Goal: Task Accomplishment & Management: Manage account settings

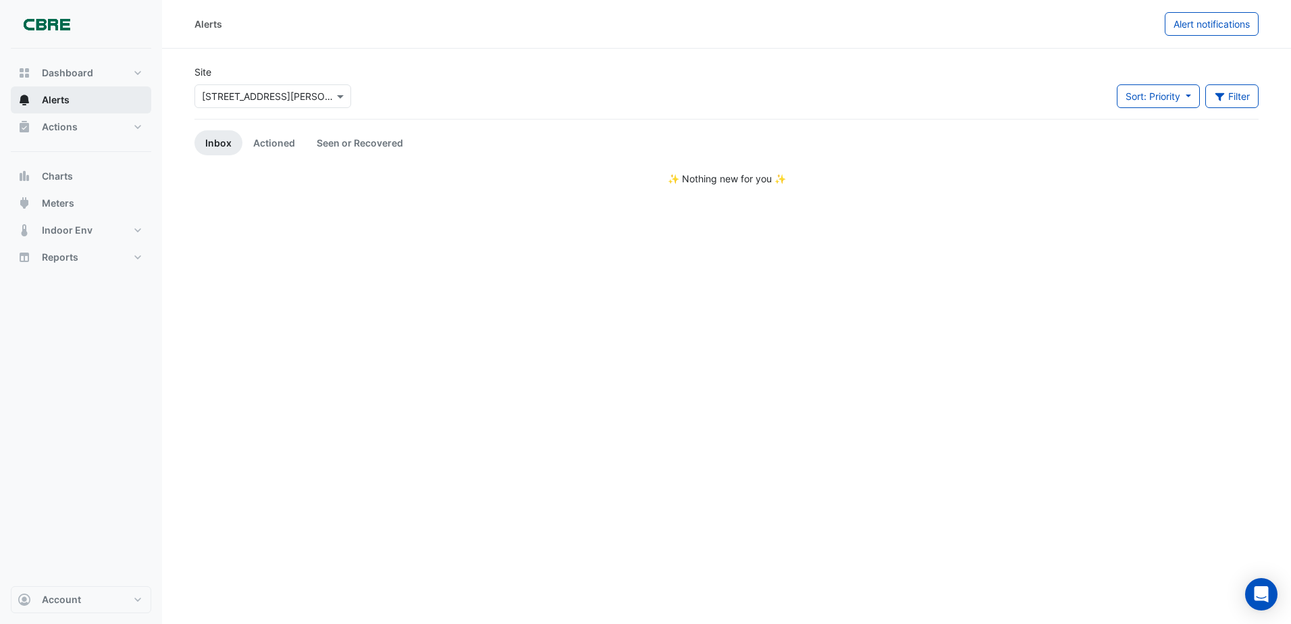
click at [57, 97] on span "Alerts" at bounding box center [56, 99] width 28 height 13
click at [72, 107] on button "Alerts" at bounding box center [81, 99] width 140 height 27
click at [342, 94] on span at bounding box center [341, 96] width 17 height 14
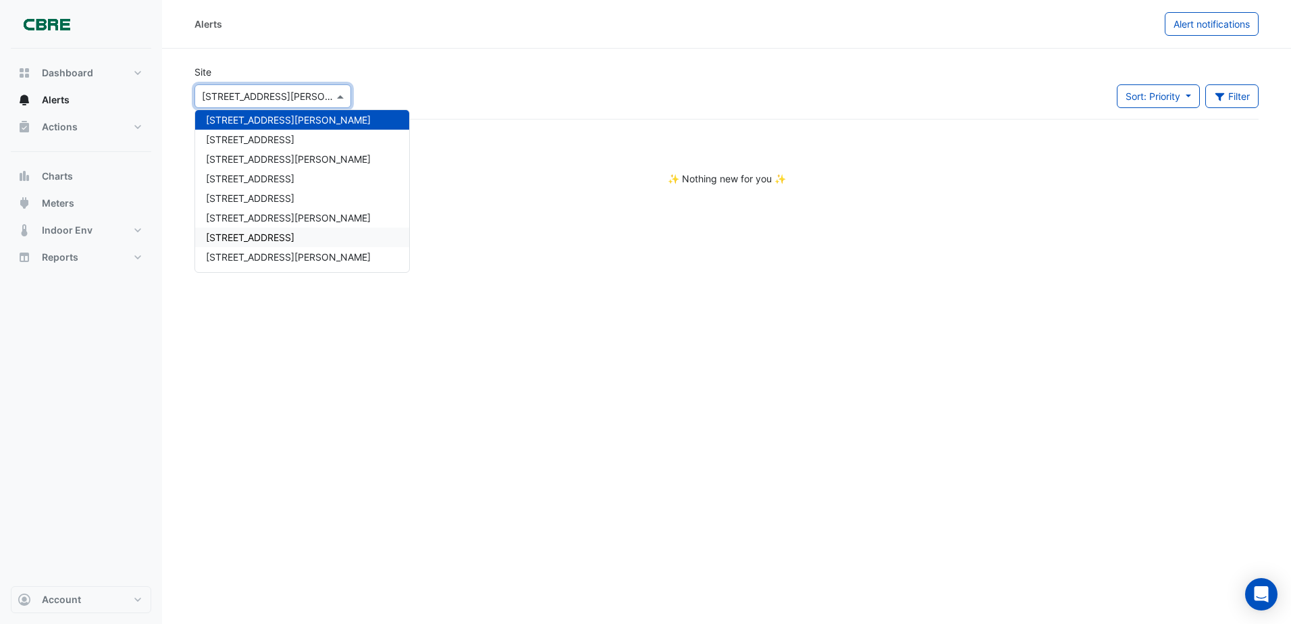
scroll to position [628, 0]
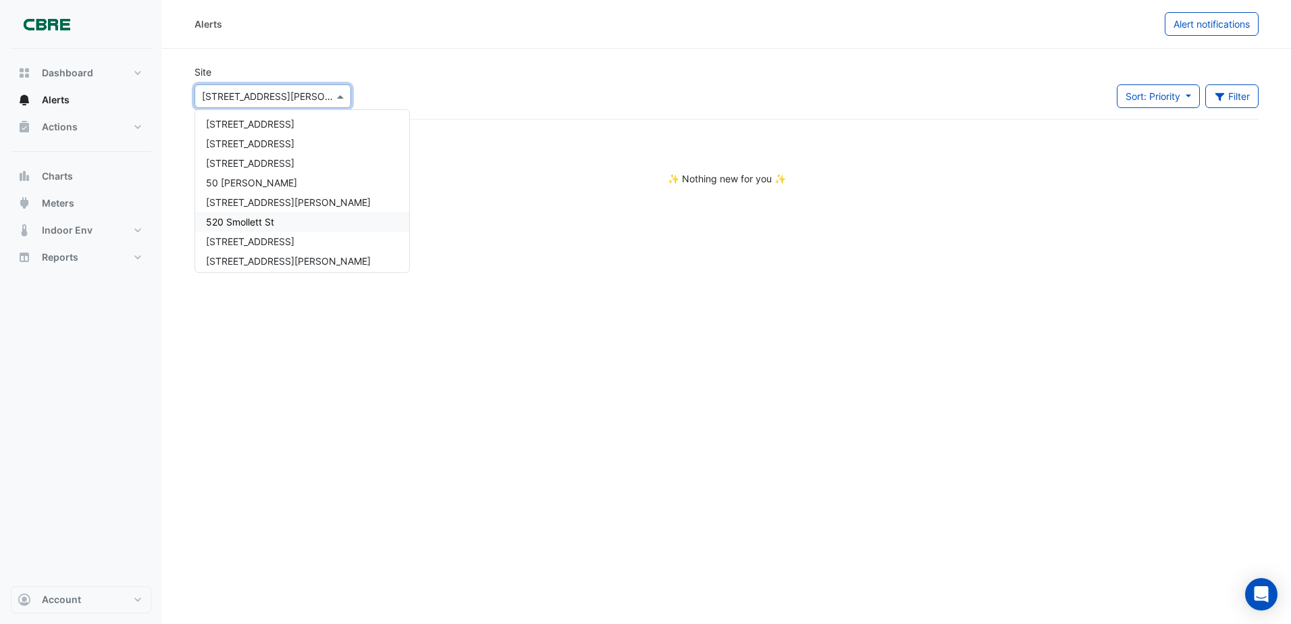
click at [258, 223] on span "520 Smollett St" at bounding box center [240, 221] width 68 height 11
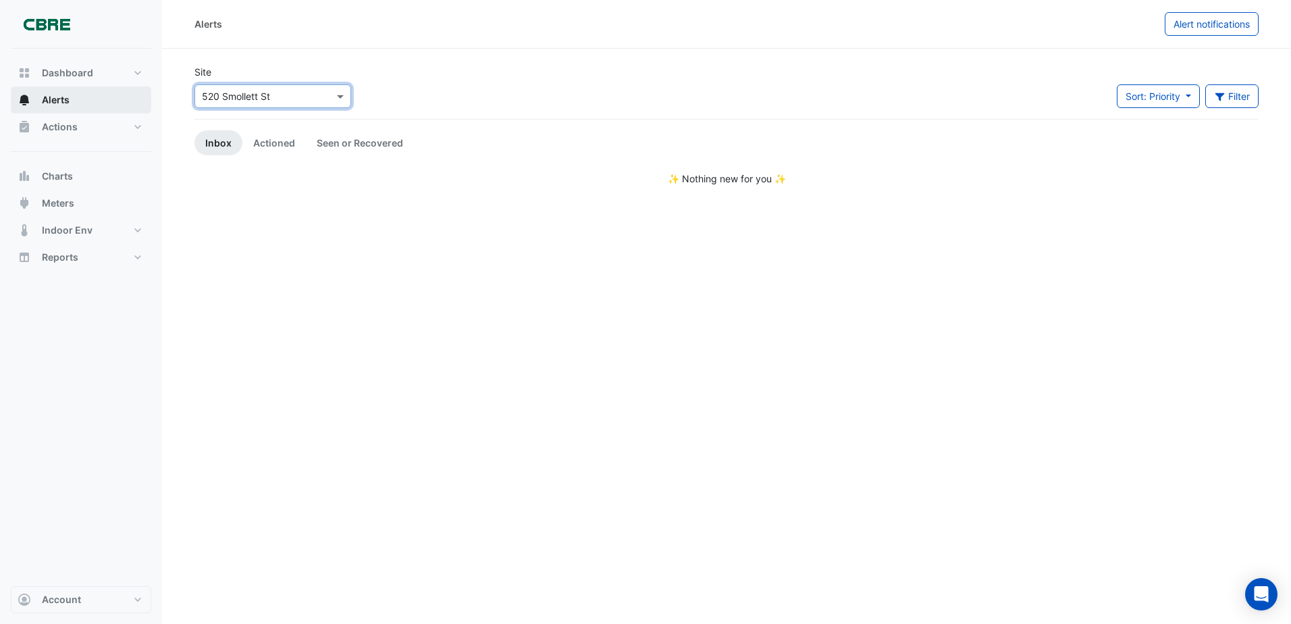
click at [76, 97] on button "Alerts" at bounding box center [81, 99] width 140 height 27
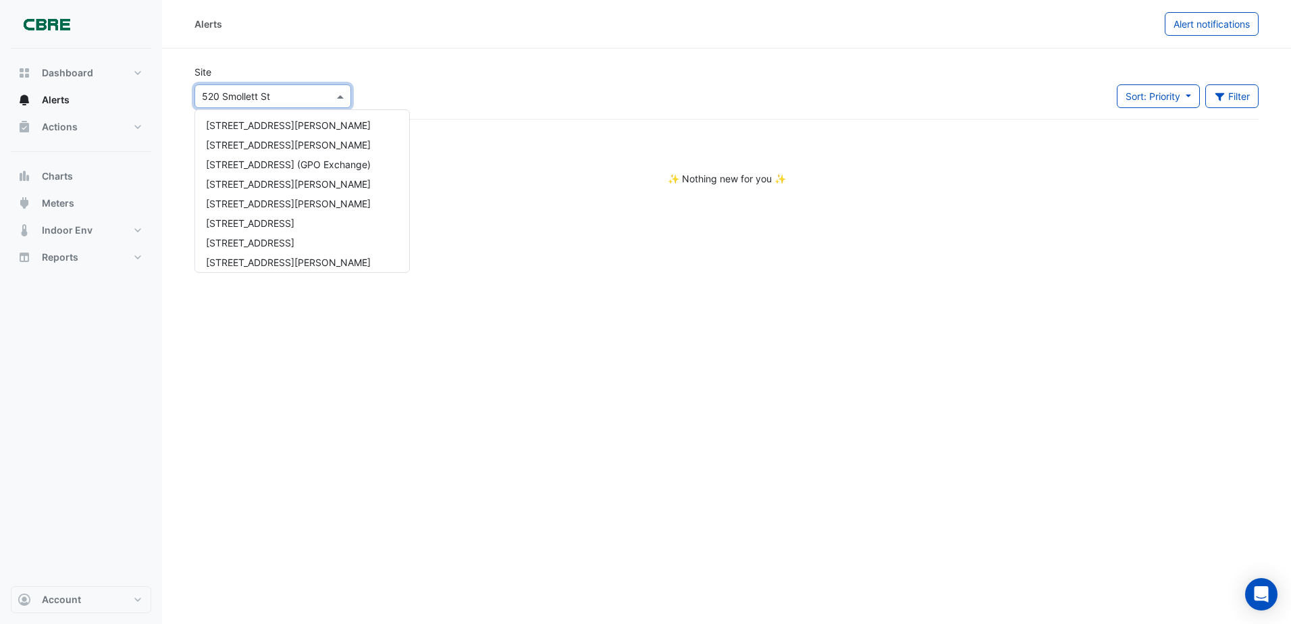
click at [345, 92] on span at bounding box center [341, 96] width 17 height 14
click at [104, 75] on button "Dashboard" at bounding box center [81, 72] width 140 height 27
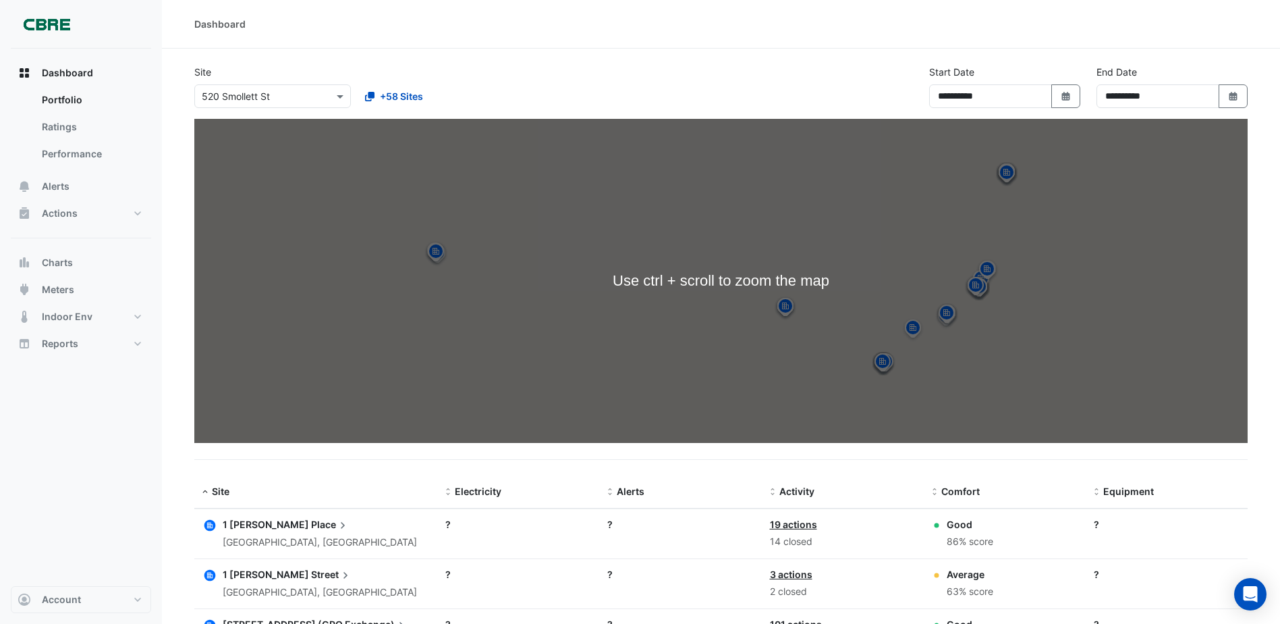
scroll to position [337, 0]
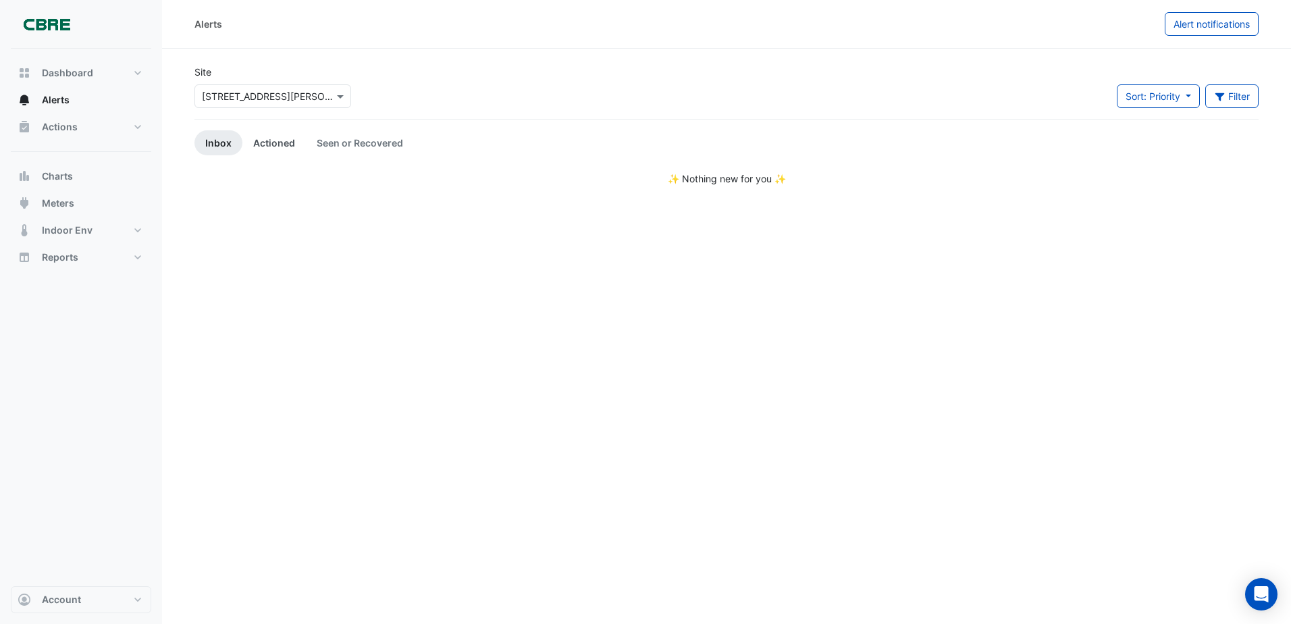
click at [282, 135] on link "Actioned" at bounding box center [273, 142] width 63 height 25
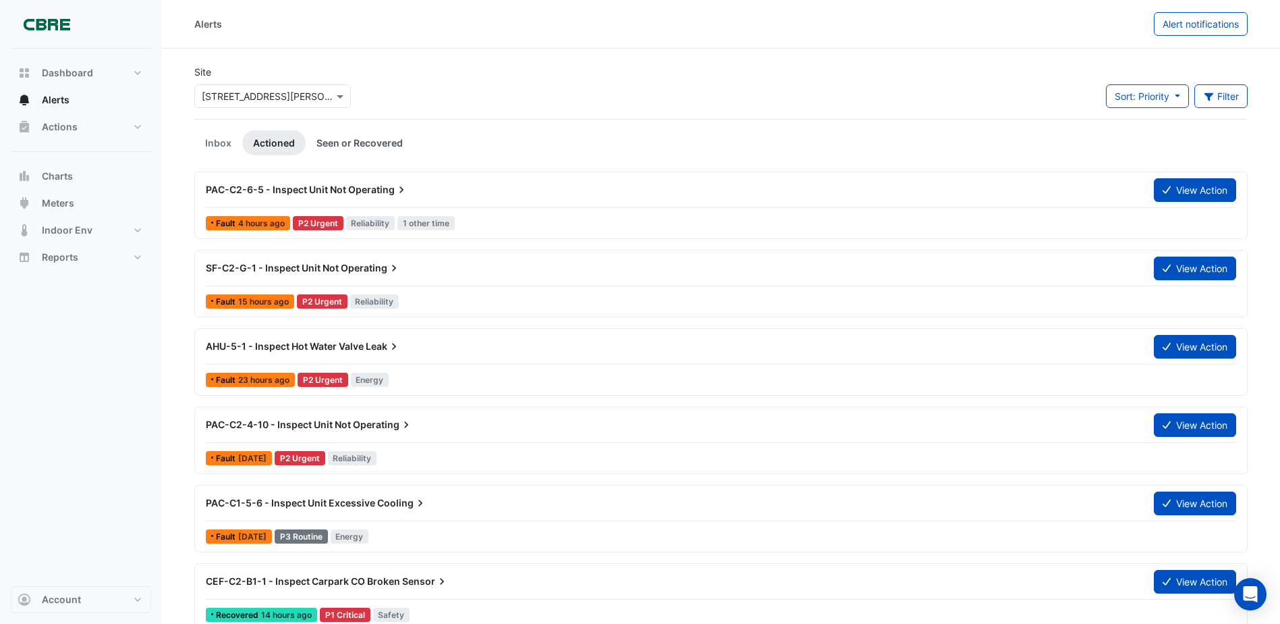
click at [354, 136] on link "Seen or Recovered" at bounding box center [360, 142] width 108 height 25
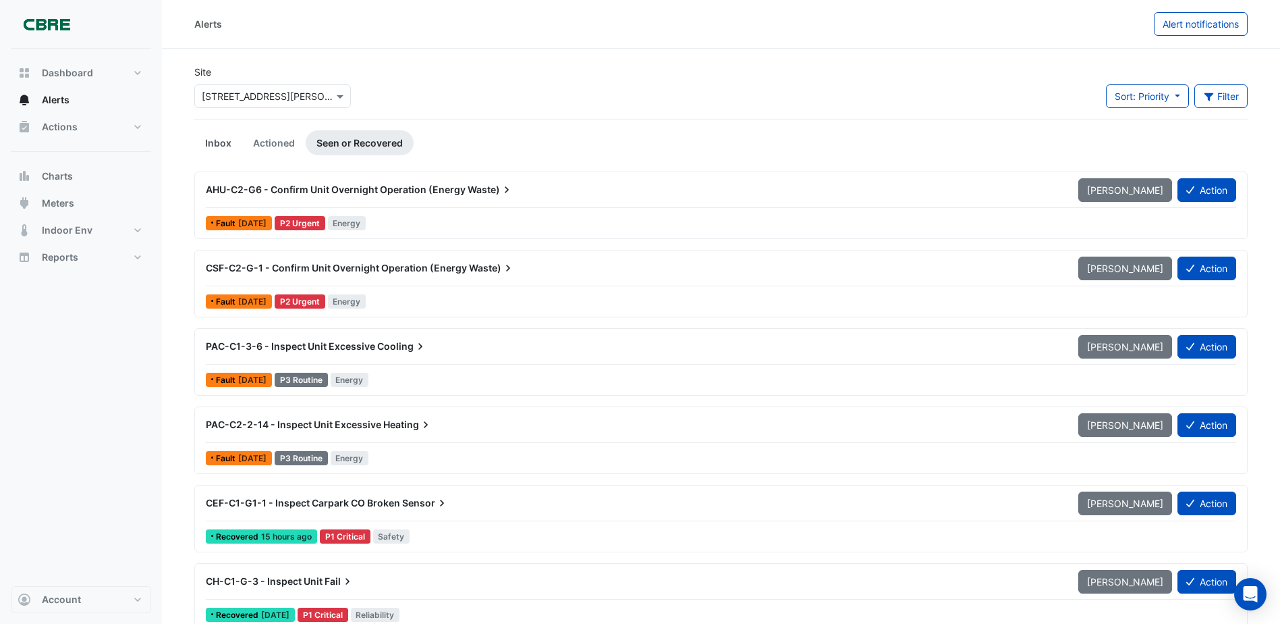
click at [218, 142] on link "Inbox" at bounding box center [218, 142] width 48 height 25
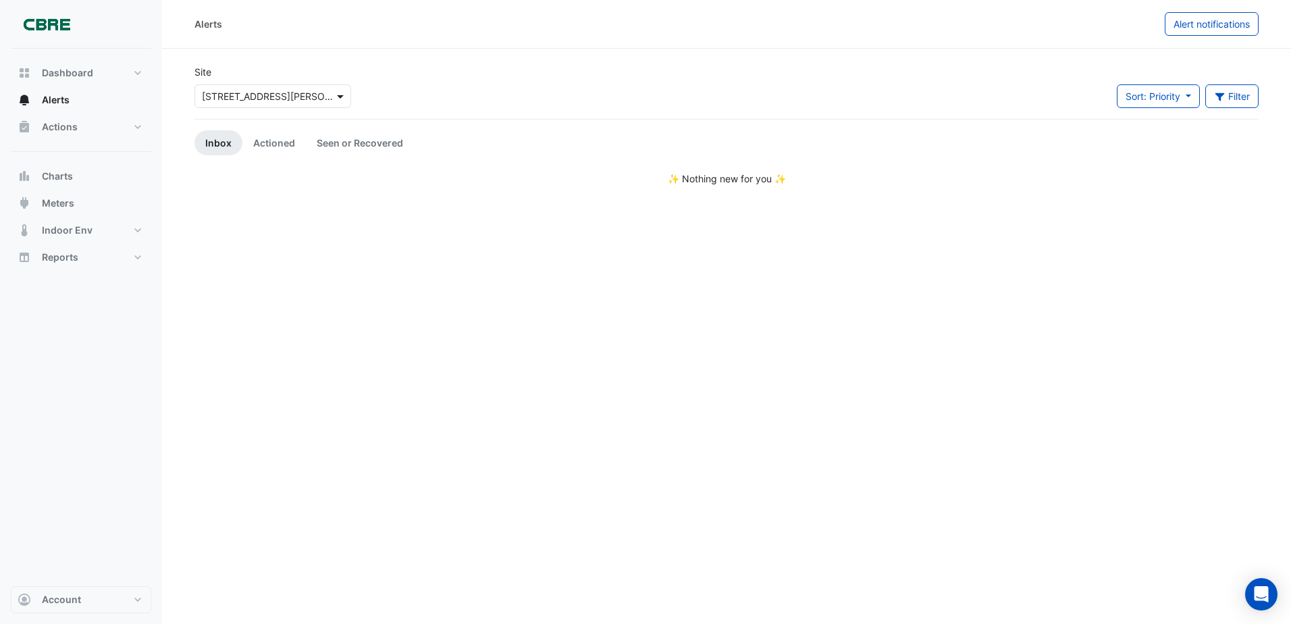
click at [334, 96] on span at bounding box center [341, 96] width 17 height 14
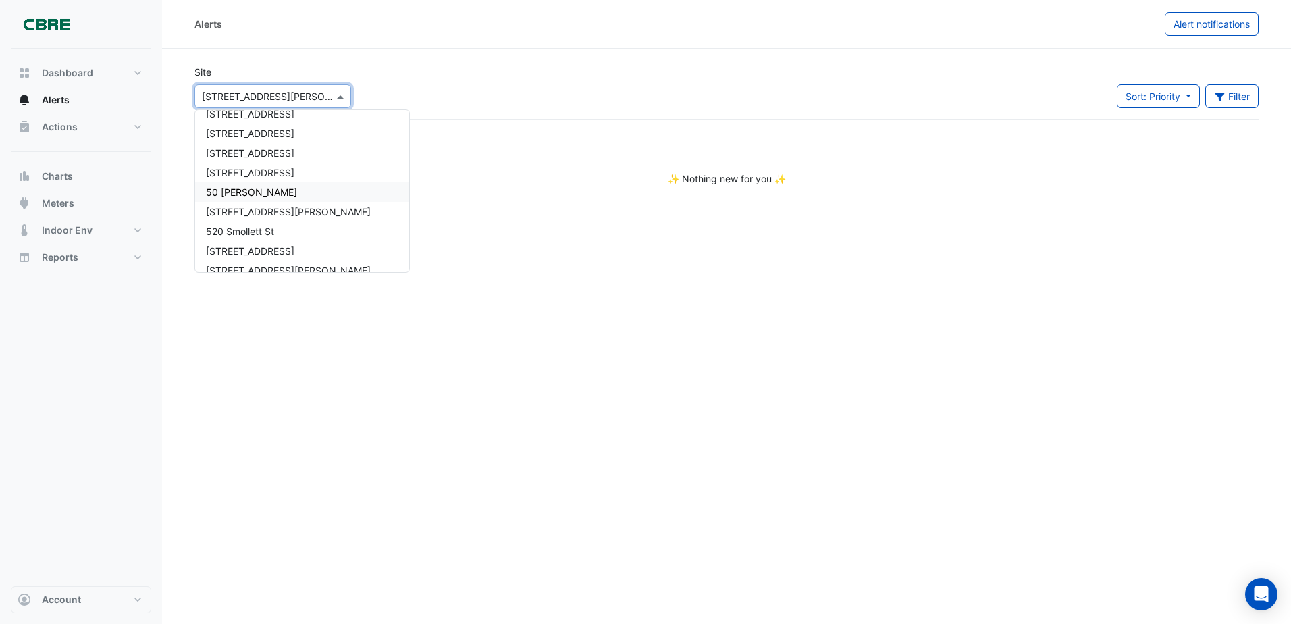
scroll to position [695, 0]
click at [253, 157] on span "520 Smollett St" at bounding box center [240, 153] width 68 height 11
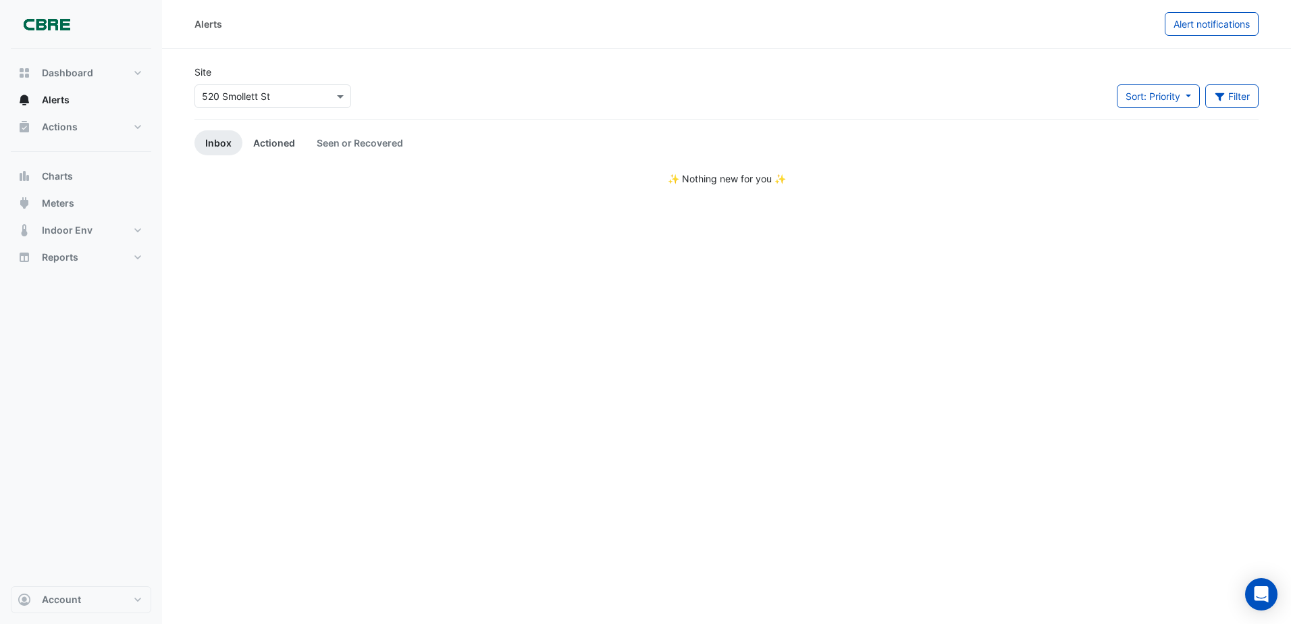
click at [270, 144] on link "Actioned" at bounding box center [273, 142] width 63 height 25
